Goal: Transaction & Acquisition: Book appointment/travel/reservation

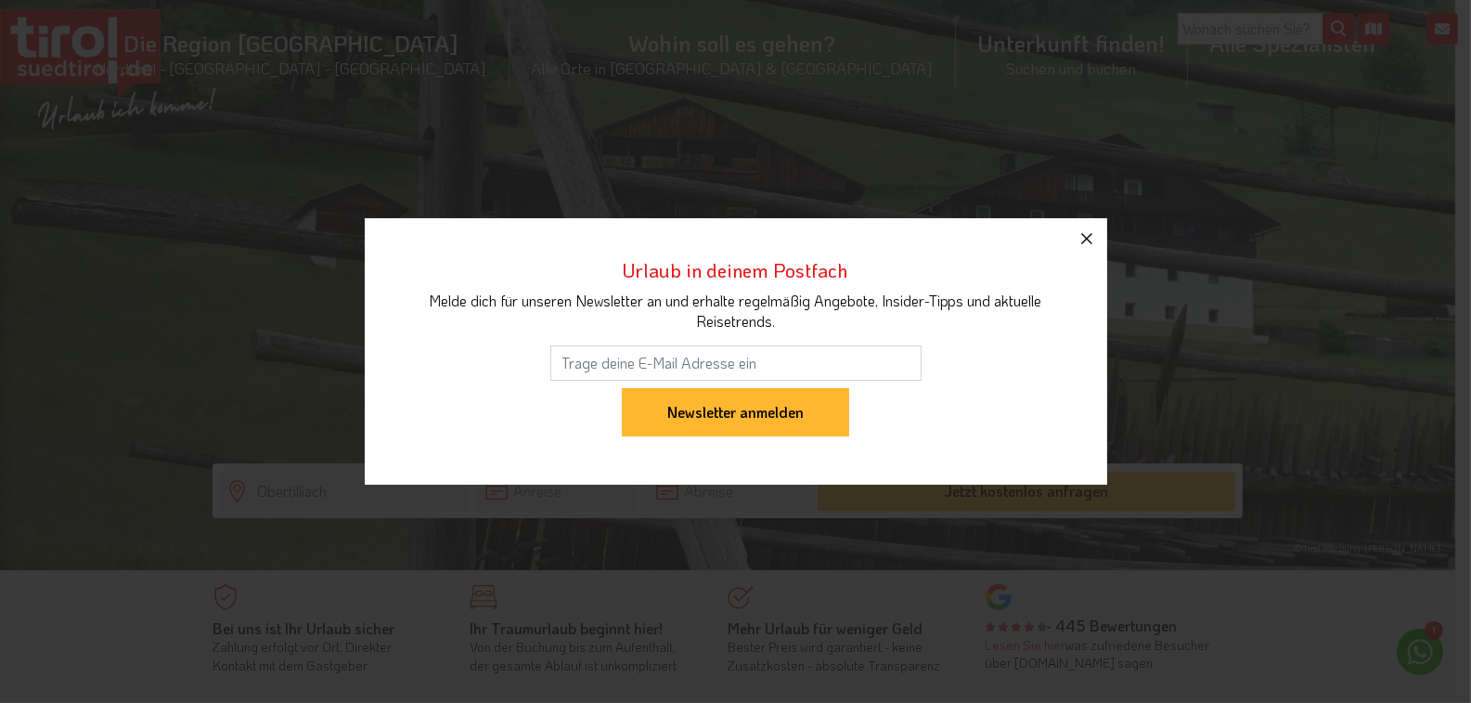
click at [744, 235] on icon "button" at bounding box center [1087, 238] width 22 height 22
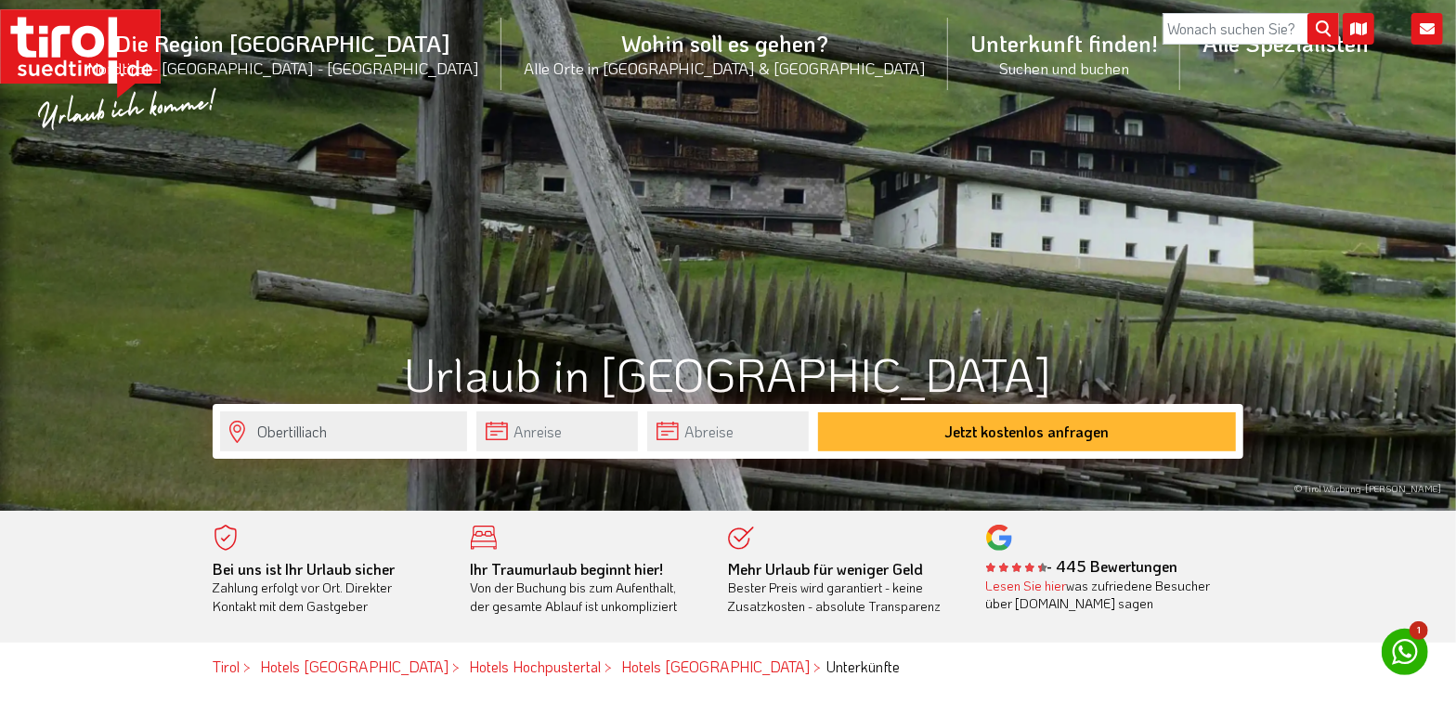
scroll to position [93, 0]
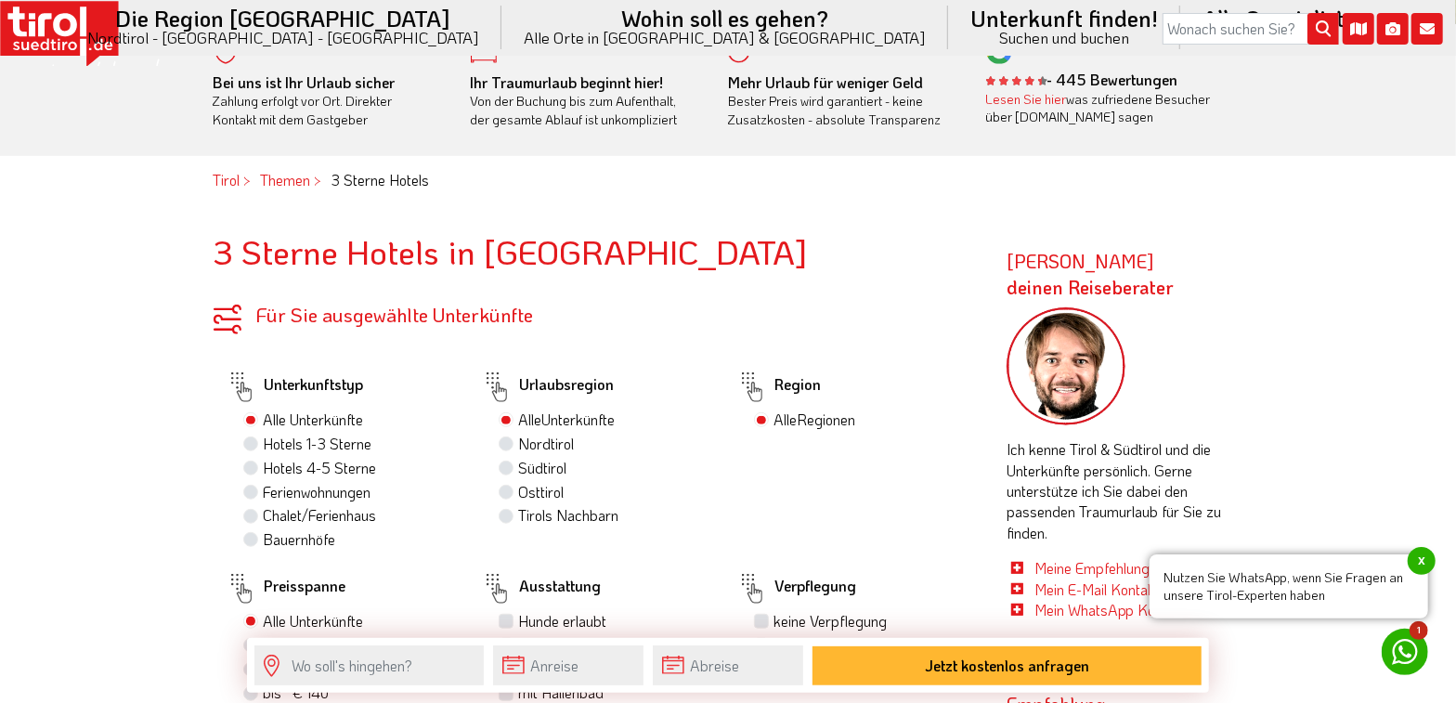
scroll to position [605, 0]
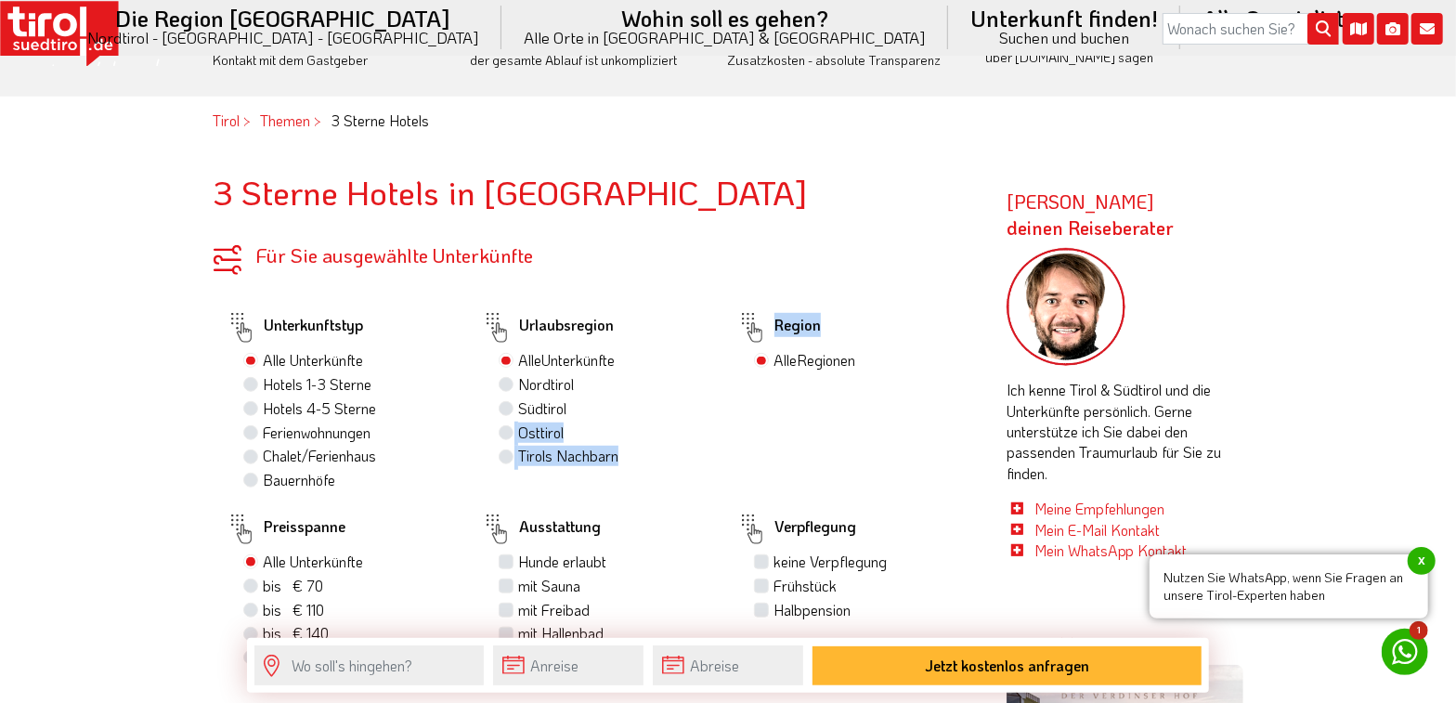
drag, startPoint x: 503, startPoint y: 432, endPoint x: 723, endPoint y: 399, distance: 222.4
click at [723, 399] on div "Unterkunftstyp Alle Unterkünfte Hotels 1-3 Sterne Hotels 4-5 Sterne Ferienwohnu…" at bounding box center [596, 500] width 766 height 388
click at [723, 431] on div "Region Alle Regionen Achensee Alpbachtal & Tiroler Seenland Arlberg Ferienregio…" at bounding box center [850, 399] width 255 height 187
click at [263, 412] on label "Hotels 4-5 Sterne" at bounding box center [319, 408] width 113 height 20
click at [249, 412] on input "Hotels 4-5 Sterne" at bounding box center [253, 408] width 12 height 12
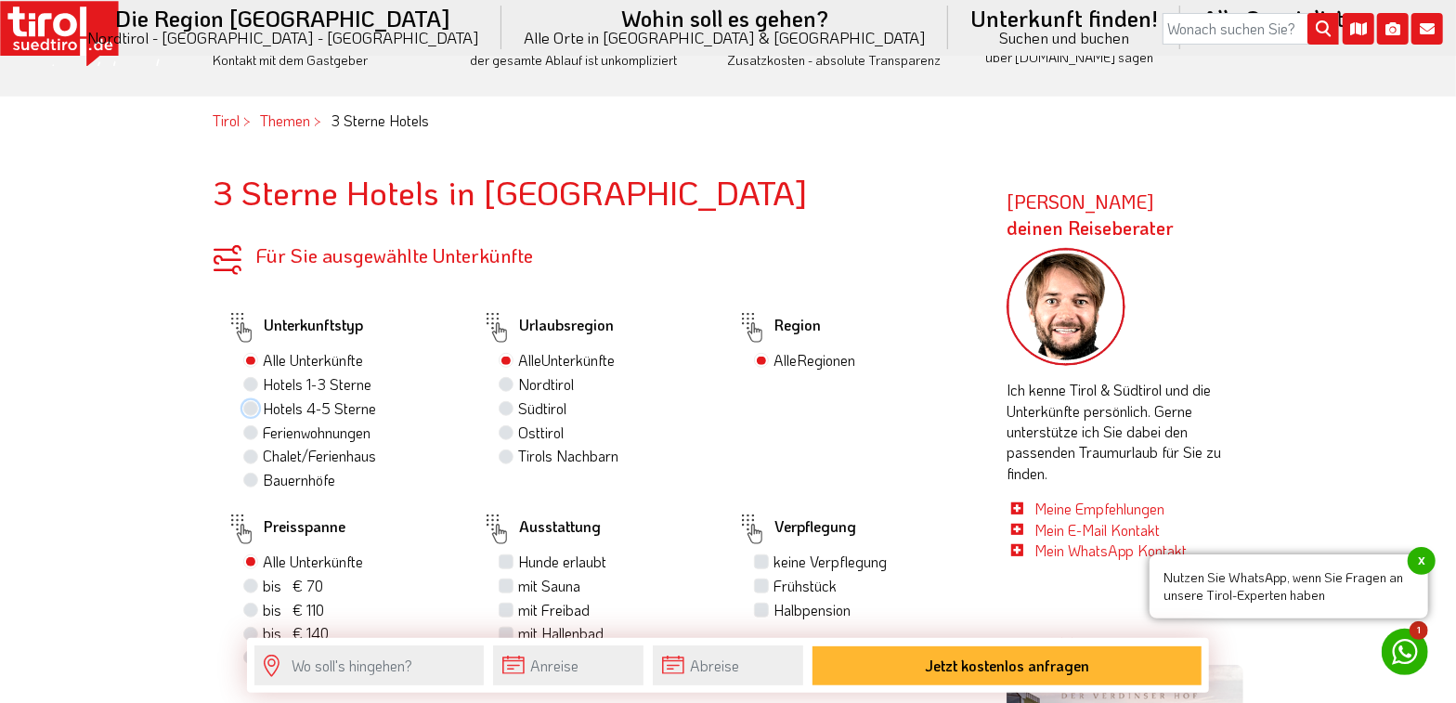
radio input "true"
click at [518, 434] on label "Osttirol 0" at bounding box center [545, 432] width 54 height 20
click at [505, 434] on input "Osttirol 0" at bounding box center [508, 432] width 12 height 12
radio input "true"
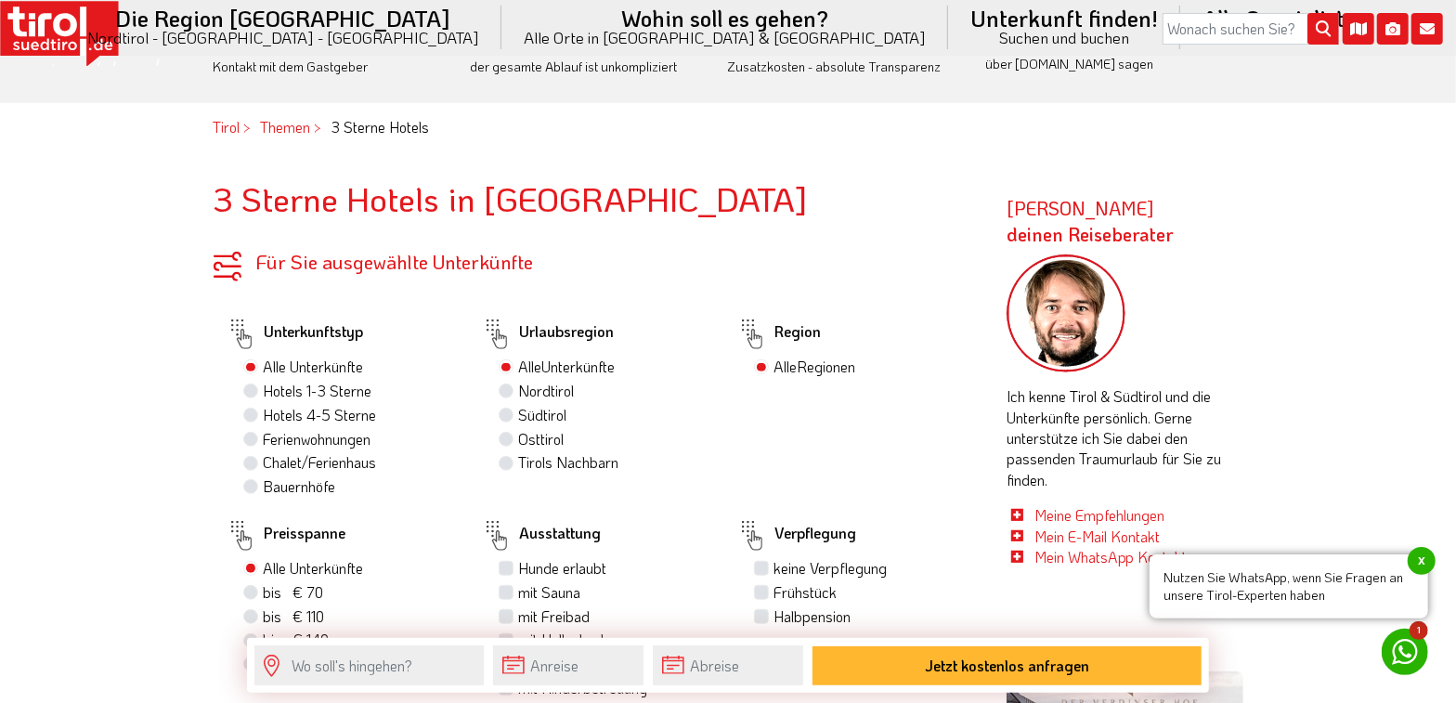
scroll to position [605, 0]
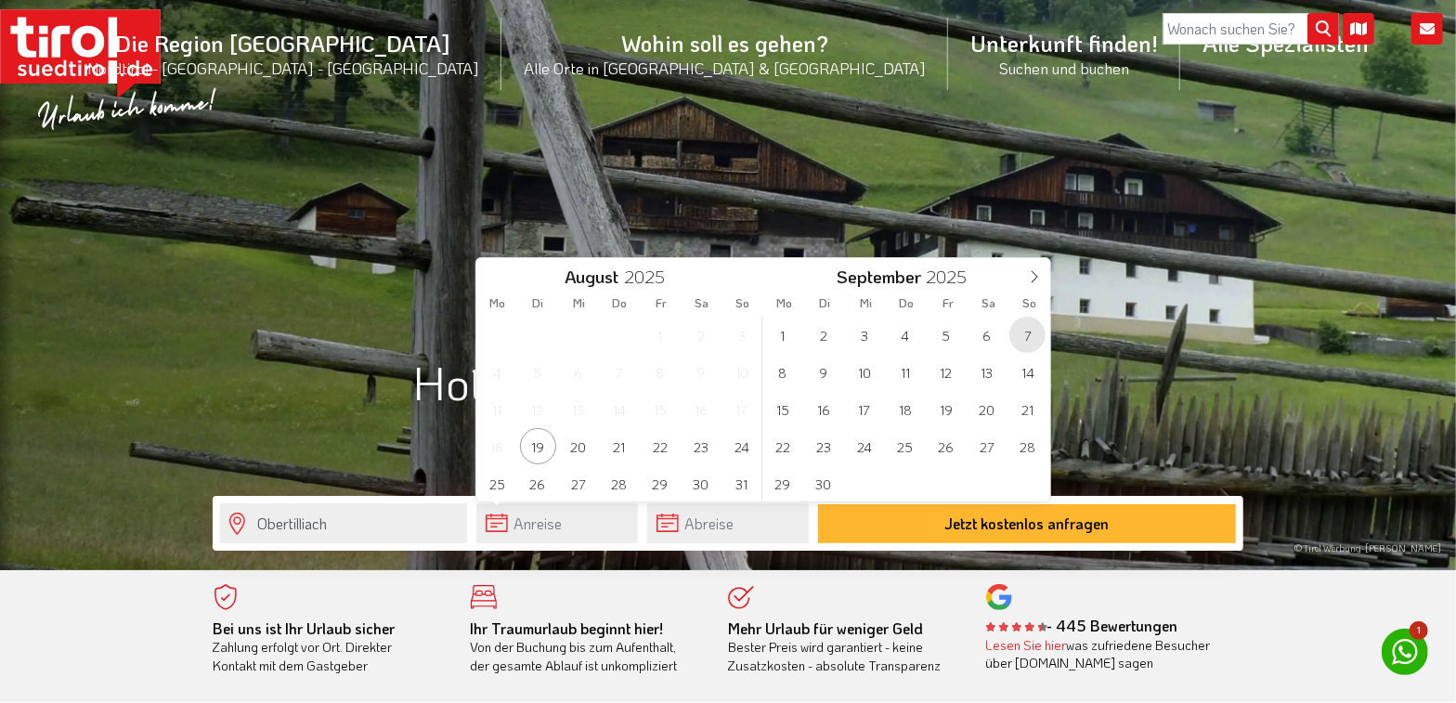
drag, startPoint x: 527, startPoint y: 525, endPoint x: 1024, endPoint y: 331, distance: 532.9
click at [1024, 331] on span "7" at bounding box center [1027, 335] width 36 height 36
type input "07-09-2025"
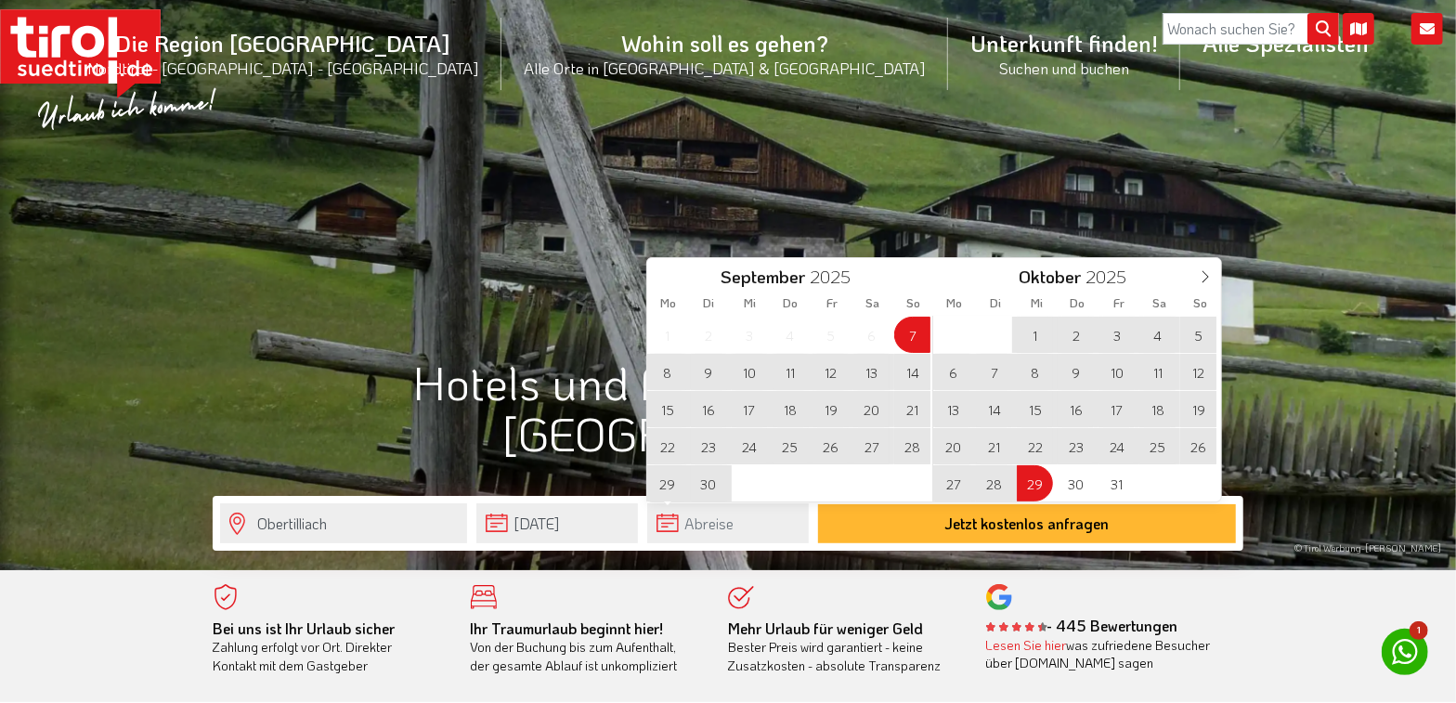
drag, startPoint x: 726, startPoint y: 526, endPoint x: 1277, endPoint y: 421, distance: 561.3
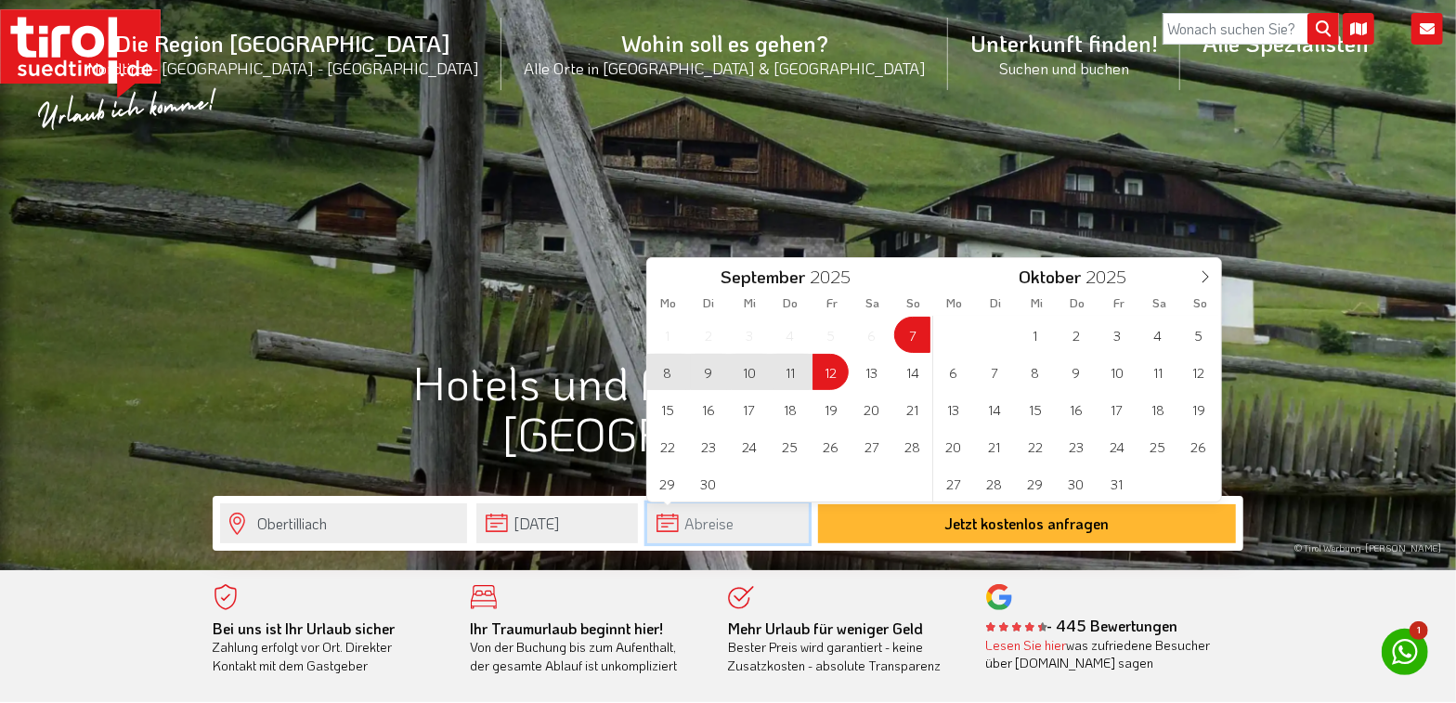
drag, startPoint x: 829, startPoint y: 372, endPoint x: 771, endPoint y: 519, distance: 157.6
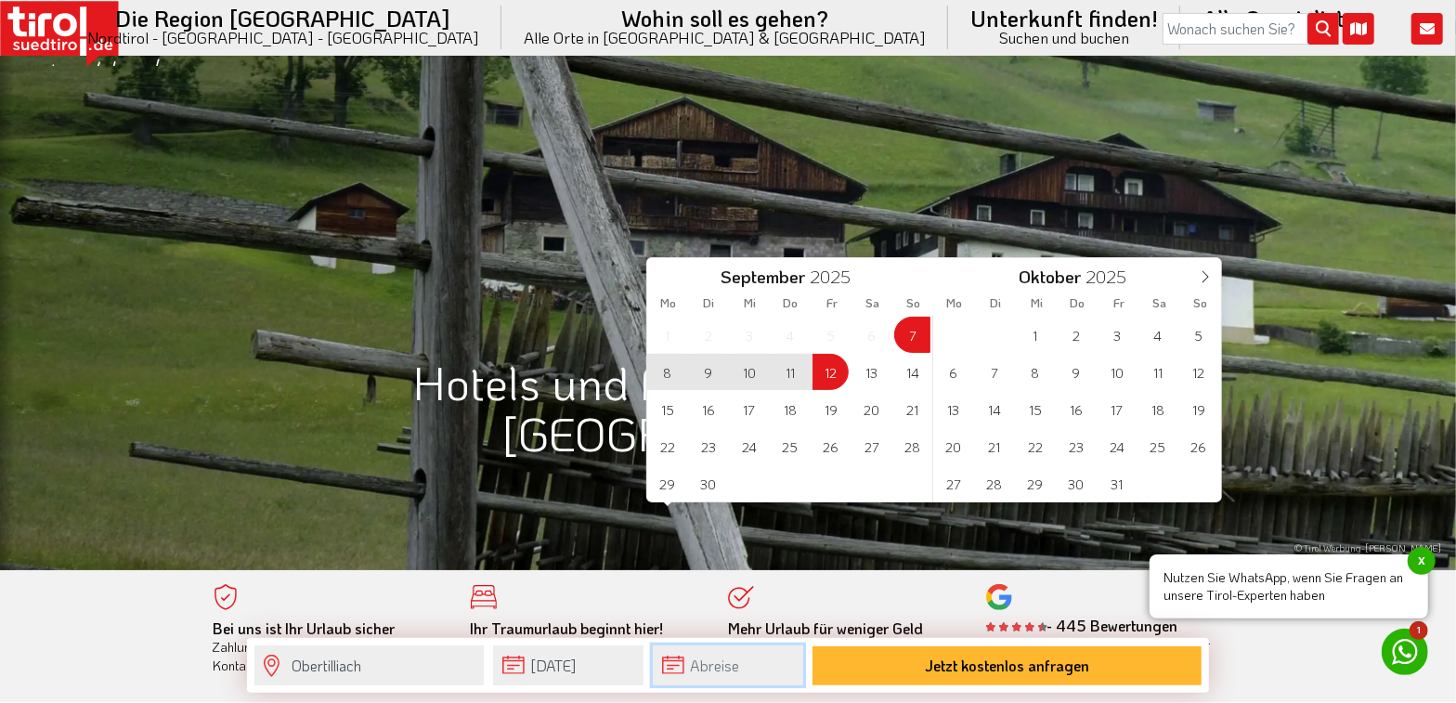
scroll to position [615, 0]
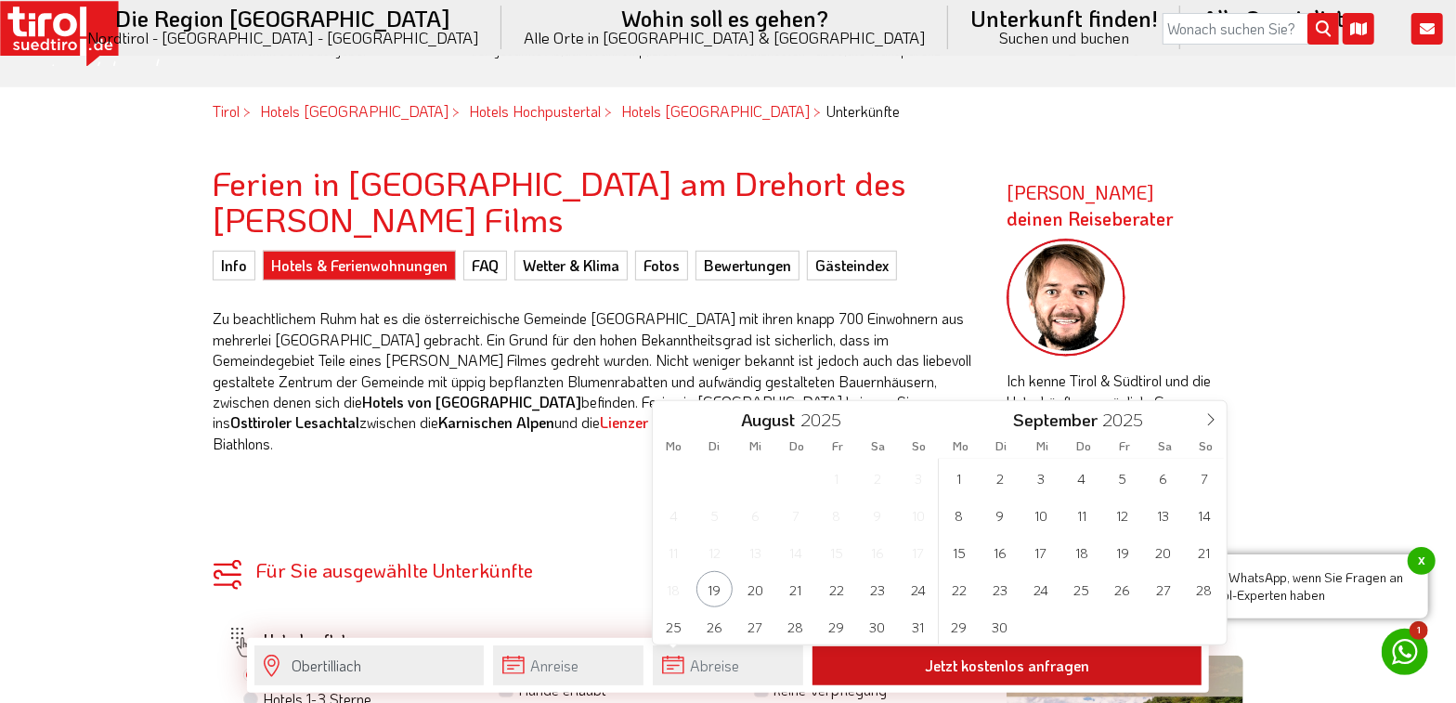
drag, startPoint x: 1123, startPoint y: 513, endPoint x: 995, endPoint y: 665, distance: 198.3
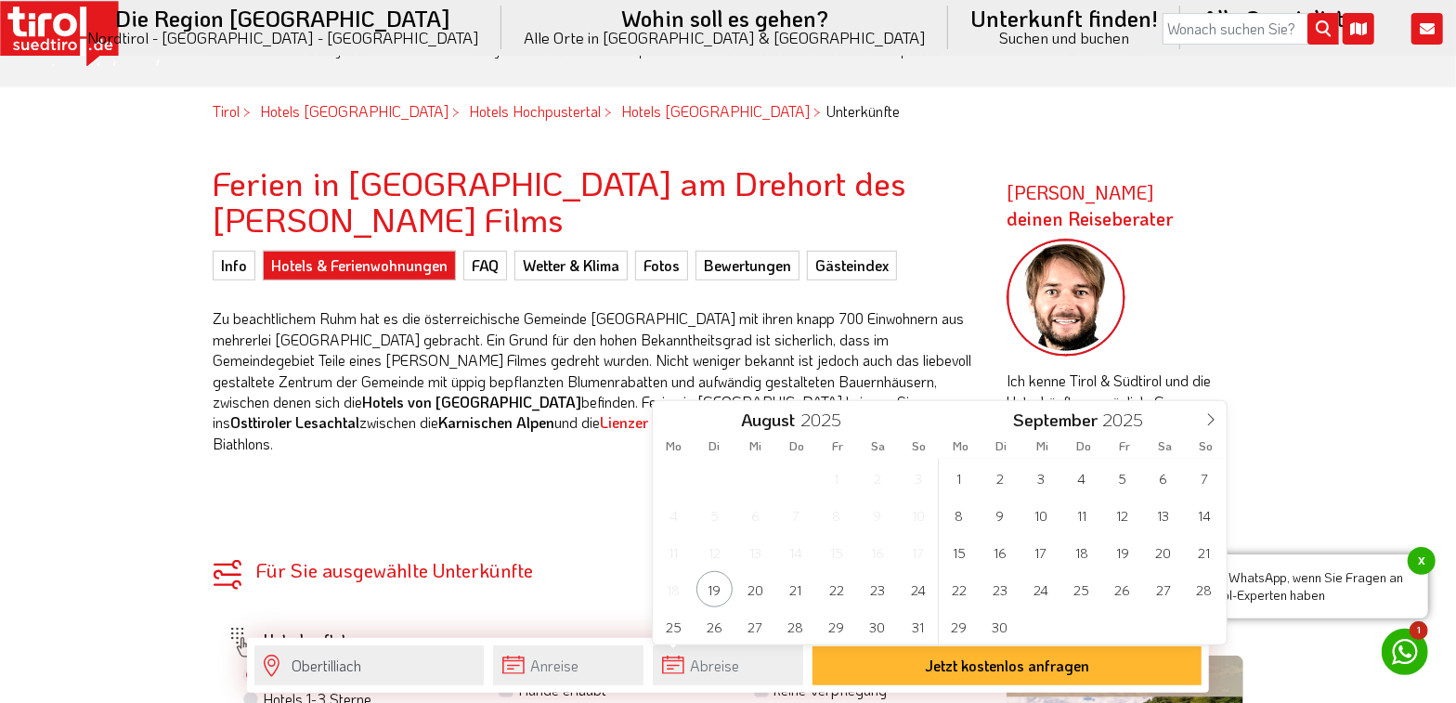
type input "07-09-2025"
